Goal: Transaction & Acquisition: Purchase product/service

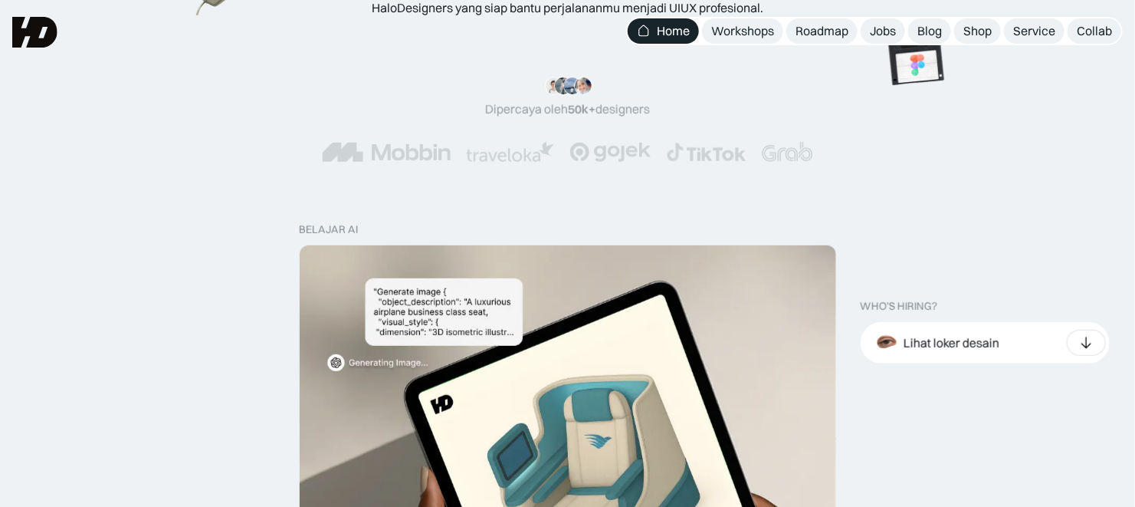
scroll to position [255, 0]
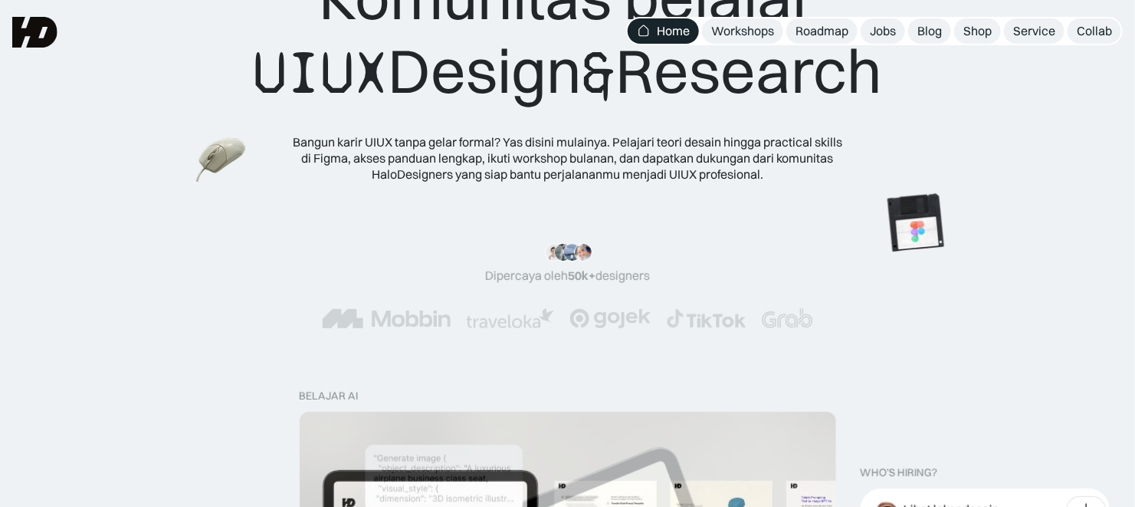
scroll to position [0, 0]
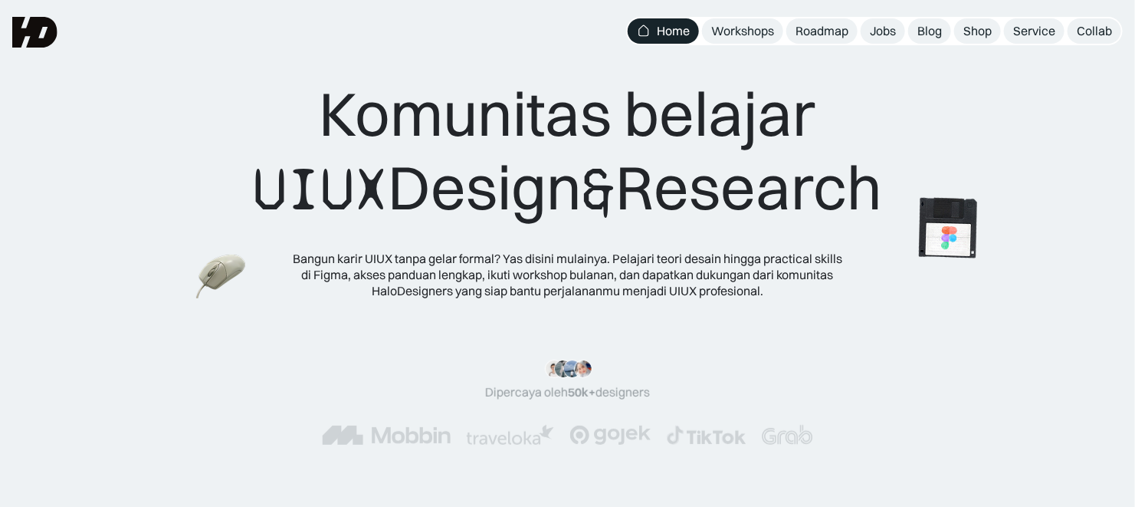
click at [929, 243] on img at bounding box center [948, 228] width 86 height 87
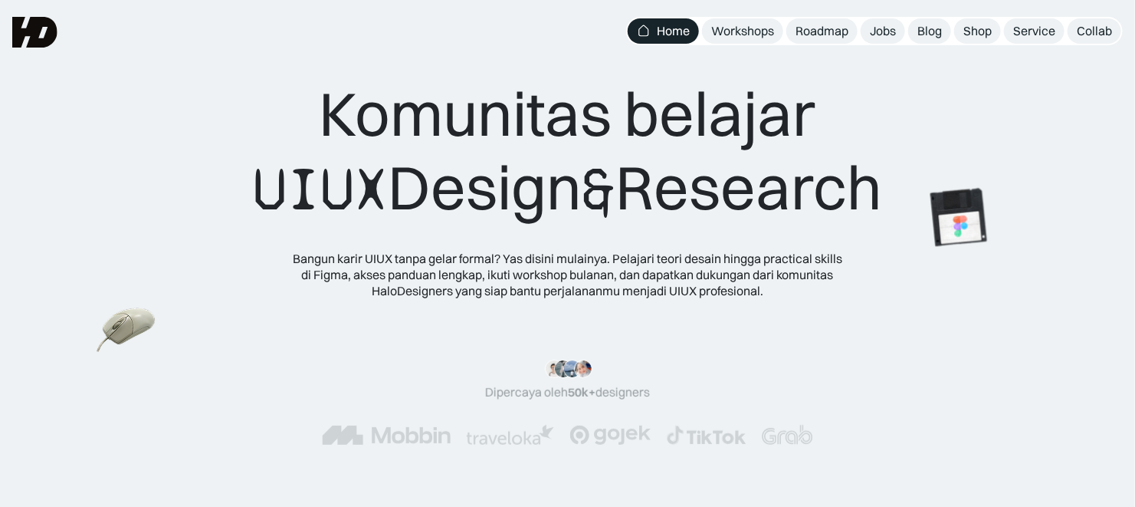
click at [108, 338] on img at bounding box center [127, 330] width 60 height 54
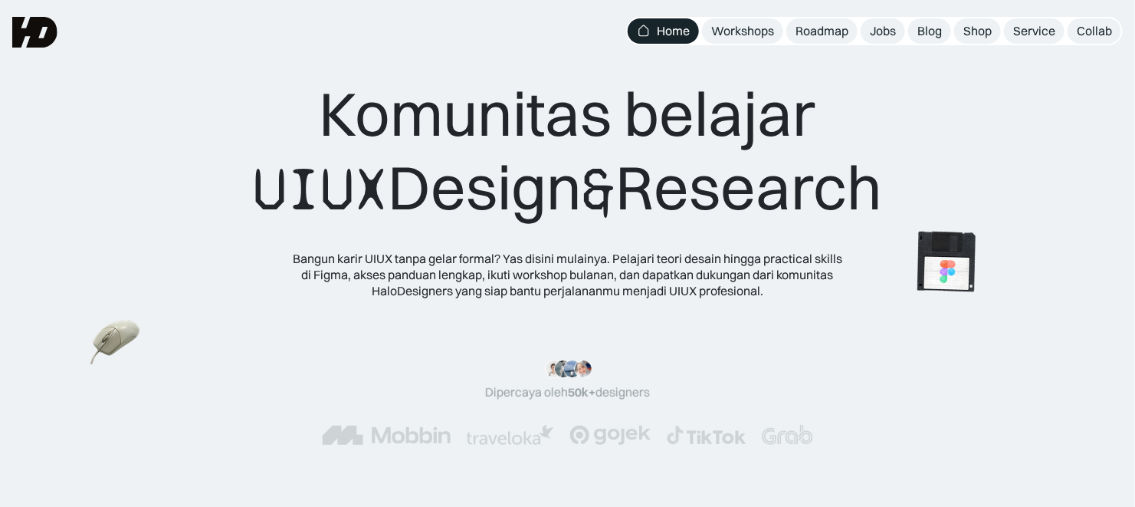
click at [934, 275] on img at bounding box center [946, 261] width 86 height 87
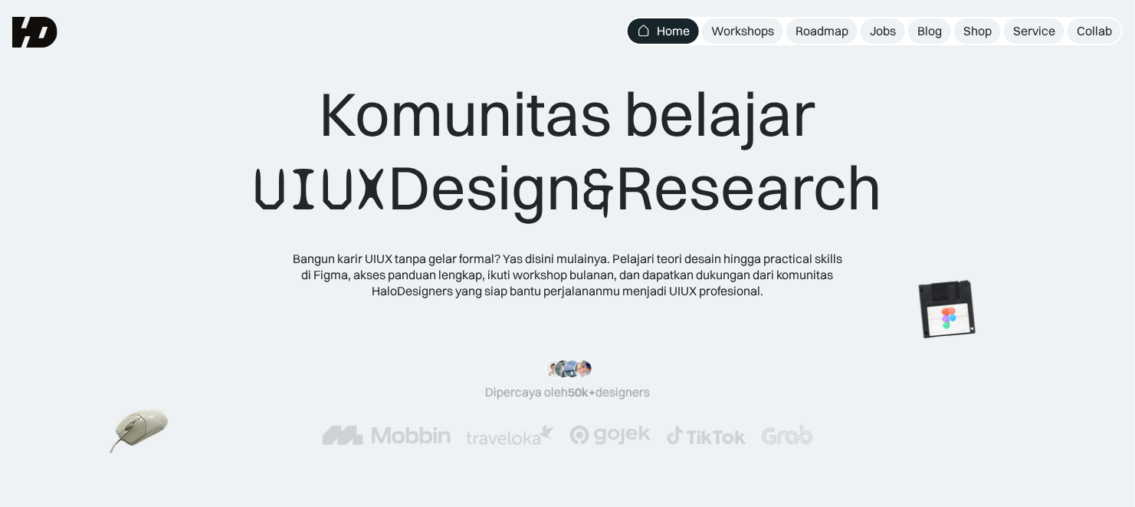
click at [169, 427] on img at bounding box center [140, 432] width 60 height 54
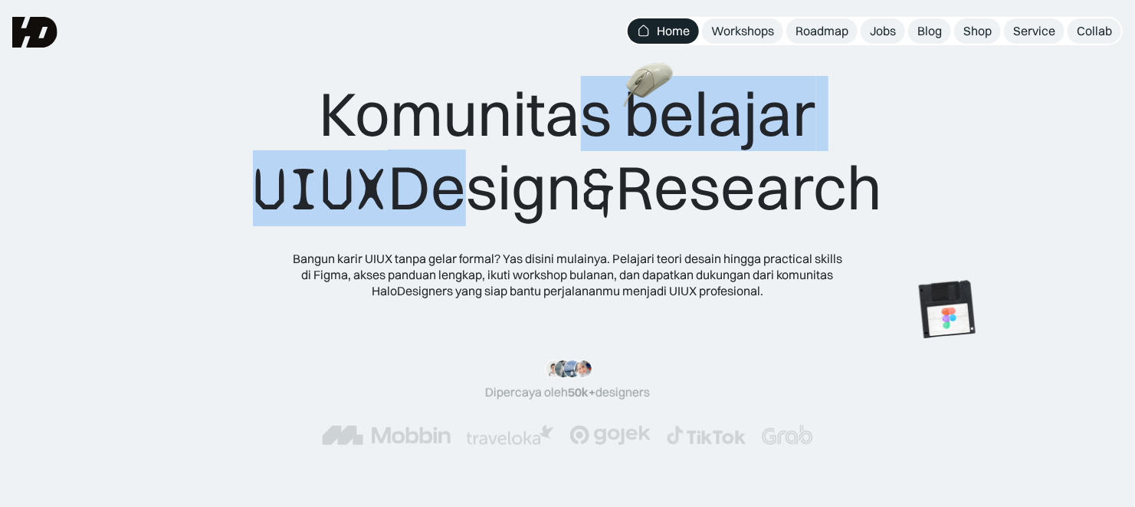
drag, startPoint x: 579, startPoint y: 74, endPoint x: 461, endPoint y: 139, distance: 134.4
click at [425, 149] on div "Komunitas belajar UIUX Design & Research Bangun karir UIUX tanpa gelar formal? …" at bounding box center [567, 164] width 1135 height 329
click at [841, 115] on div "Komunitas belajar UIUX Design & Research" at bounding box center [567, 151] width 629 height 149
click at [632, 120] on img at bounding box center [662, 93] width 60 height 54
click at [904, 353] on img at bounding box center [947, 310] width 86 height 87
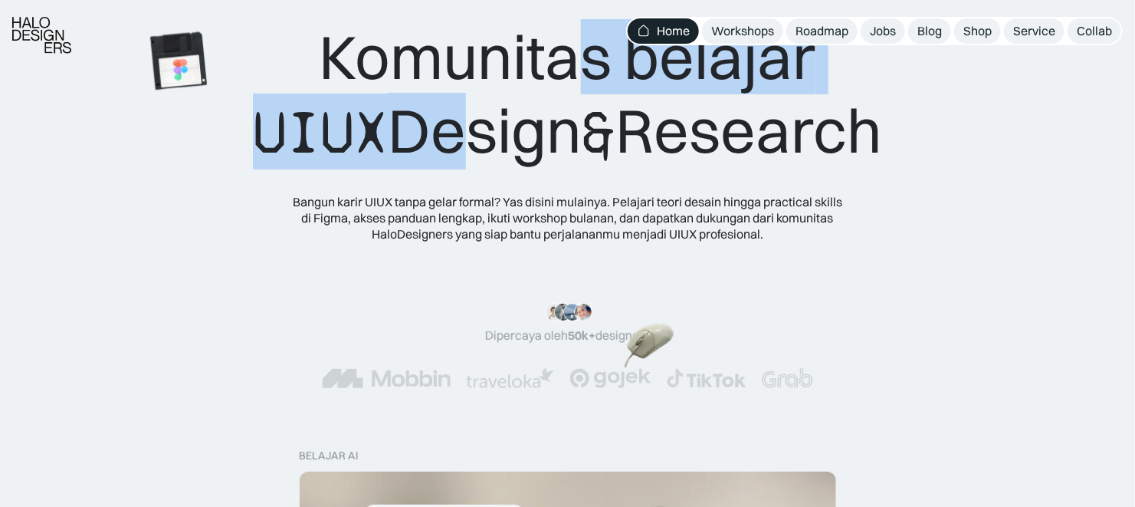
scroll to position [85, 0]
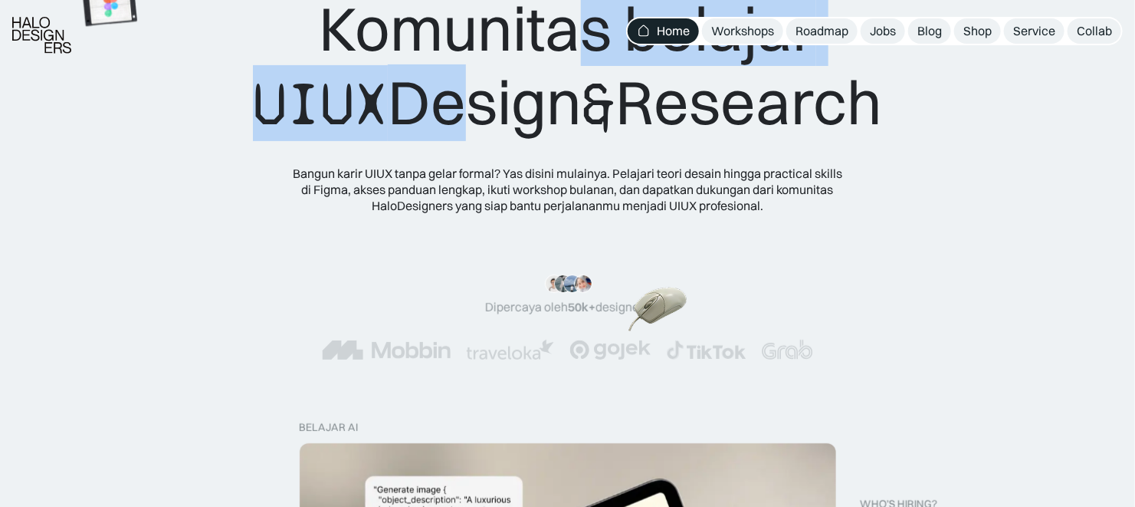
click at [0, 421] on html "Home Workshops Roadmap Jobs Blog Shop Service Collab MENU "Design yang cakep ad…" at bounding box center [567, 168] width 1135 height 507
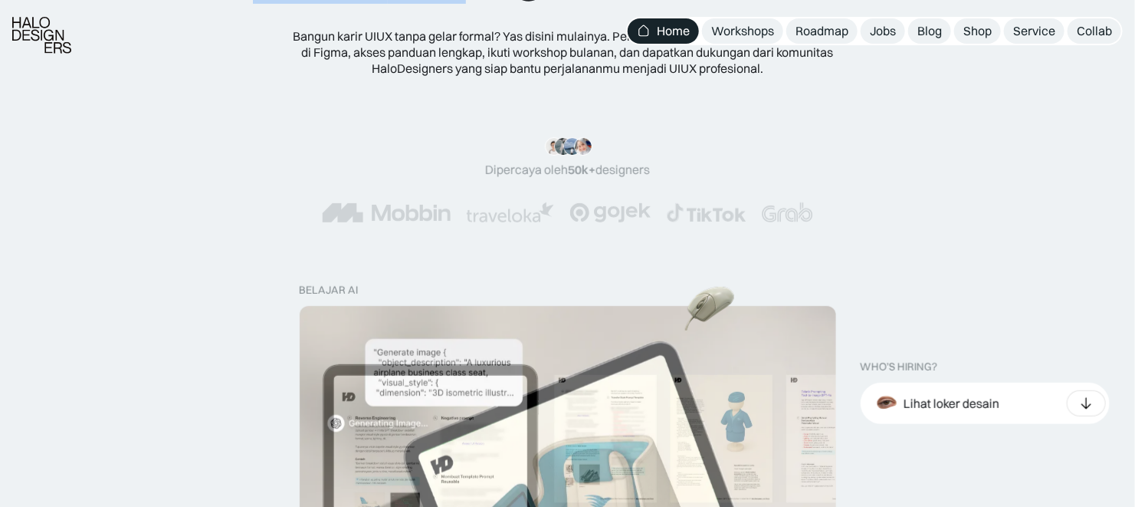
scroll to position [255, 0]
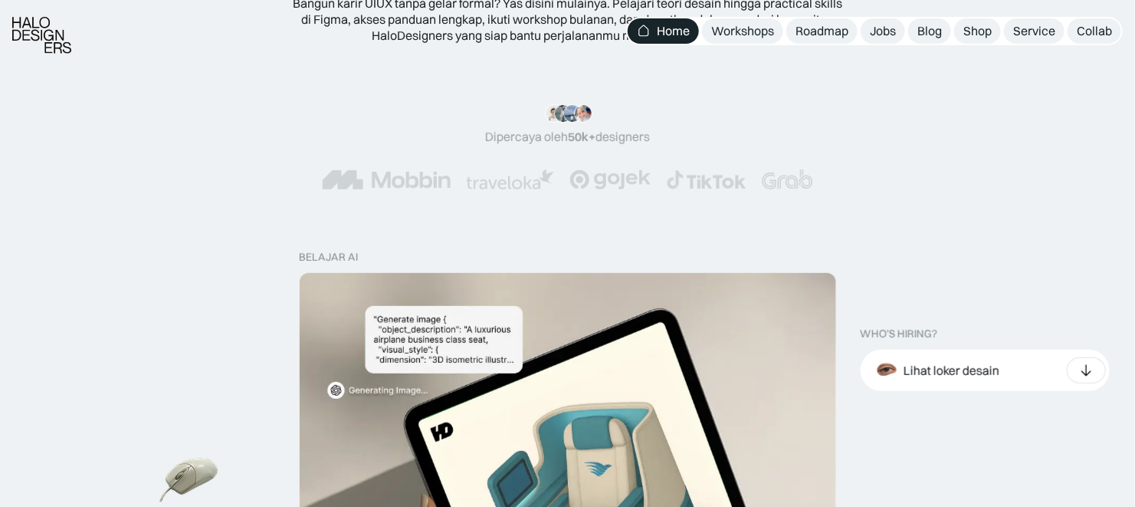
click at [160, 472] on img at bounding box center [189, 481] width 60 height 54
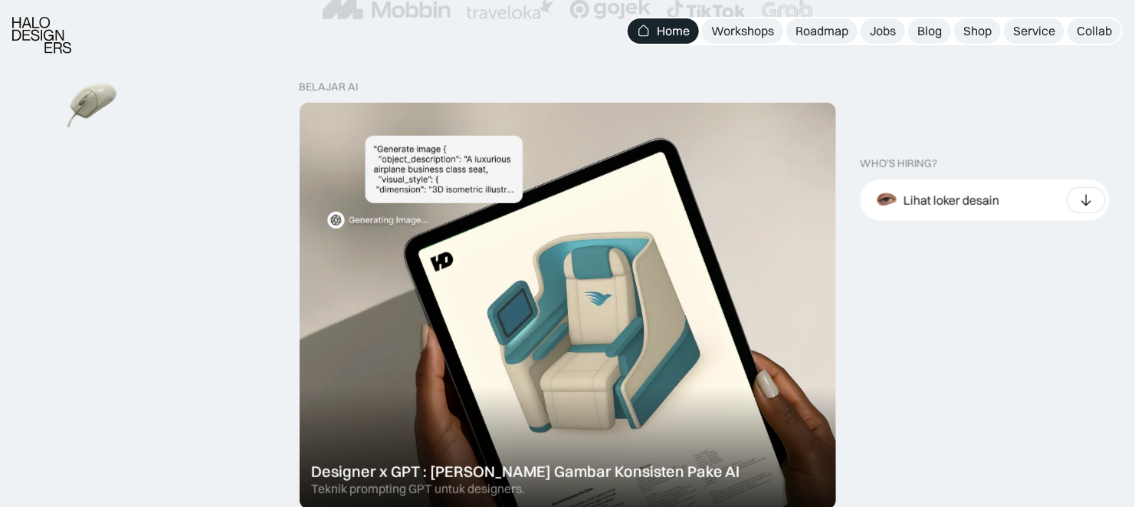
scroll to position [425, 0]
click at [146, 431] on img at bounding box center [176, 419] width 60 height 54
click at [149, 128] on img at bounding box center [176, 101] width 60 height 54
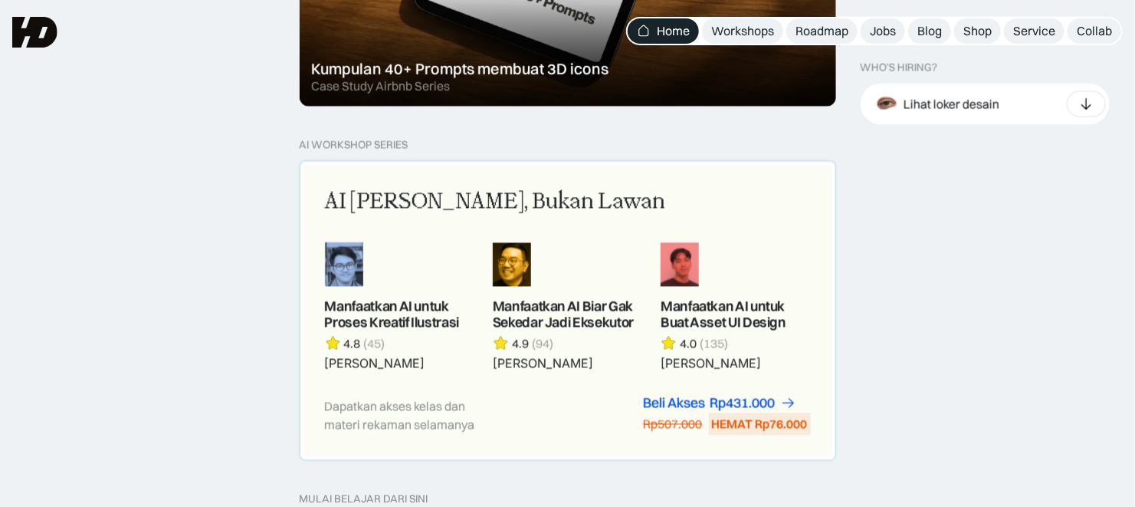
scroll to position [1192, 0]
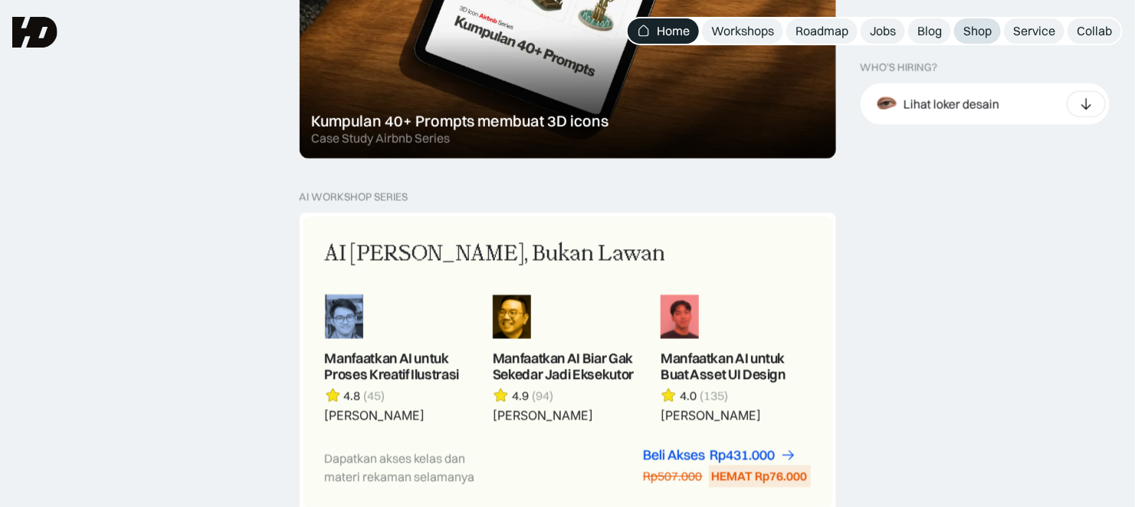
click at [984, 25] on div "Shop" at bounding box center [977, 31] width 28 height 16
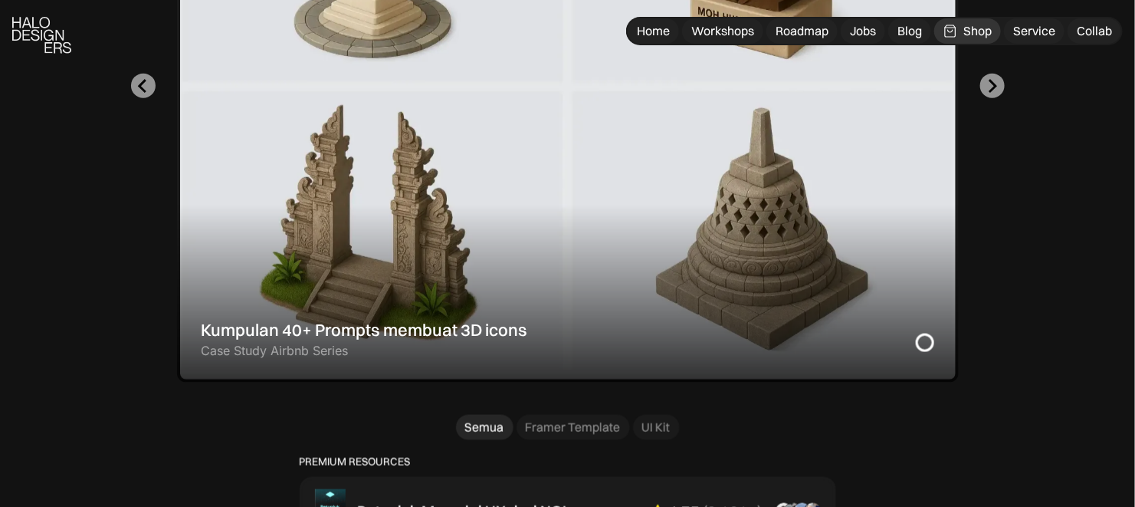
scroll to position [680, 0]
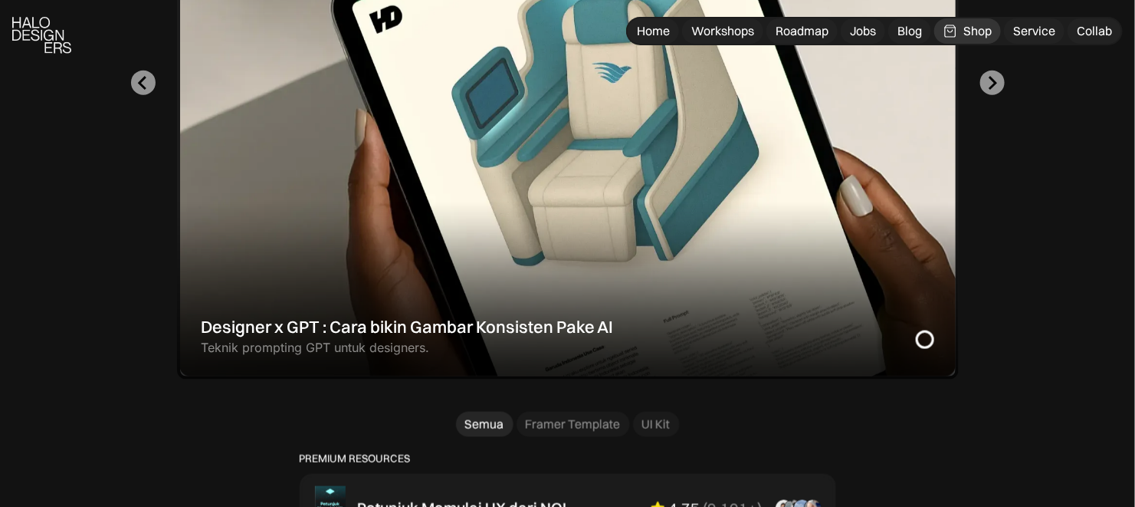
click at [1046, 207] on div "Designer x GPT : Cara bikin Gambar Konsisten Pake AI Teknik prompting GPT untuk…" at bounding box center [567, 83] width 1012 height 592
